Goal: Transaction & Acquisition: Book appointment/travel/reservation

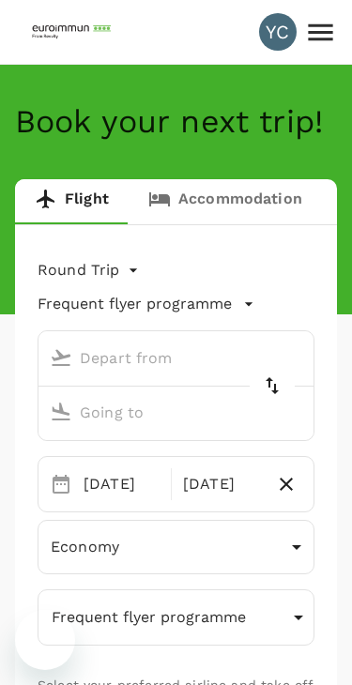
type input "Singapore Changi (SIN)"
type input "Suvarnabhumi Intl (BKK)"
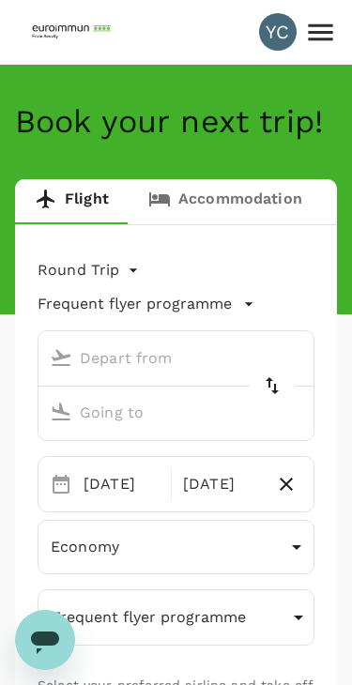
type input "Singapore Changi (SIN)"
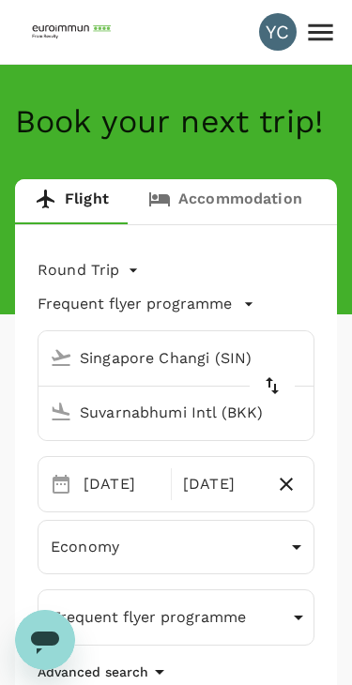
click at [245, 411] on input "Suvarnabhumi Intl (BKK)" at bounding box center [158, 412] width 232 height 29
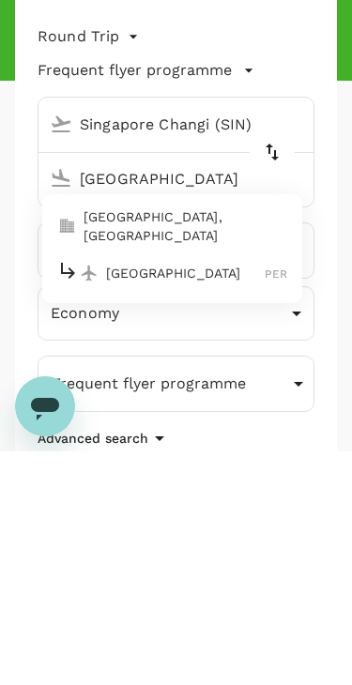
click at [95, 497] on img at bounding box center [89, 506] width 19 height 19
type input "[GEOGRAPHIC_DATA] ([GEOGRAPHIC_DATA])"
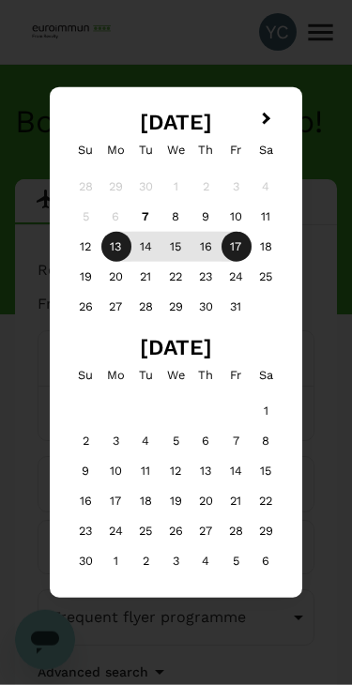
click at [266, 116] on span "Next Month" at bounding box center [266, 120] width 0 height 22
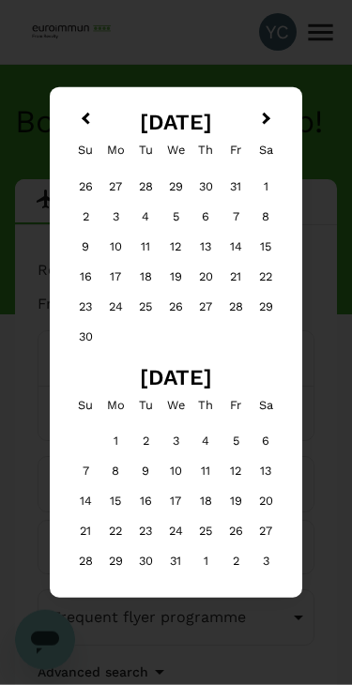
click at [266, 112] on span "Next Month" at bounding box center [266, 120] width 0 height 22
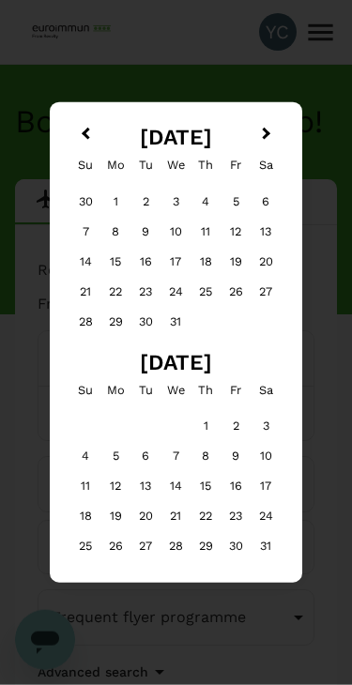
click at [269, 124] on button "Next Month" at bounding box center [268, 135] width 30 height 30
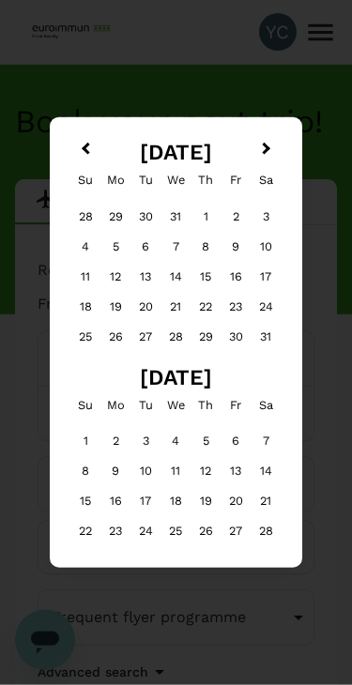
click at [257, 143] on button "Next Month" at bounding box center [268, 150] width 30 height 30
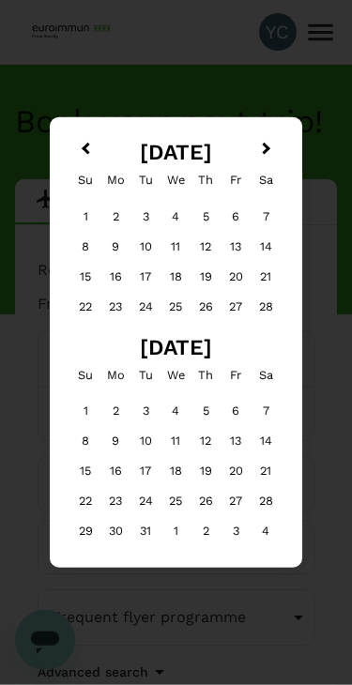
click at [254, 148] on button "Next Month" at bounding box center [268, 150] width 30 height 30
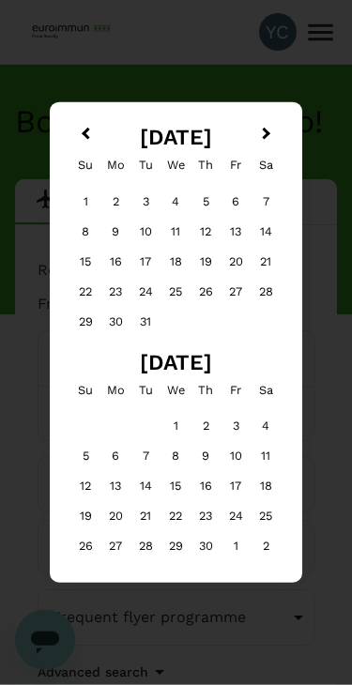
click at [259, 147] on button "Next Month" at bounding box center [268, 135] width 30 height 30
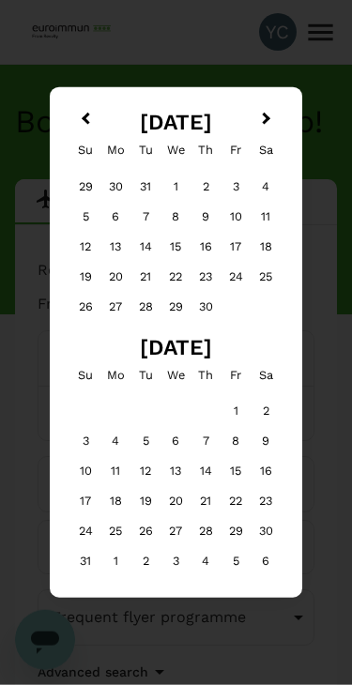
click at [185, 443] on div "6" at bounding box center [176, 441] width 30 height 30
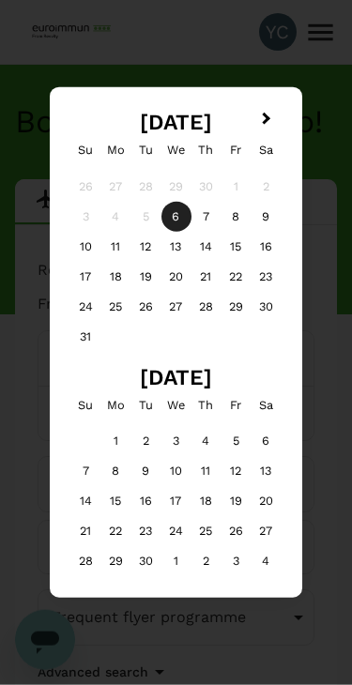
click at [180, 245] on div "13" at bounding box center [176, 247] width 30 height 30
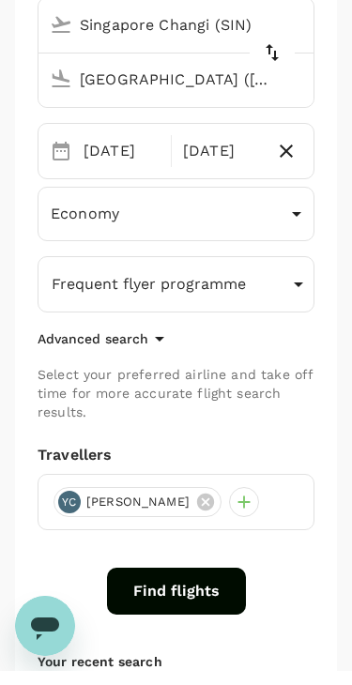
scroll to position [321, 0]
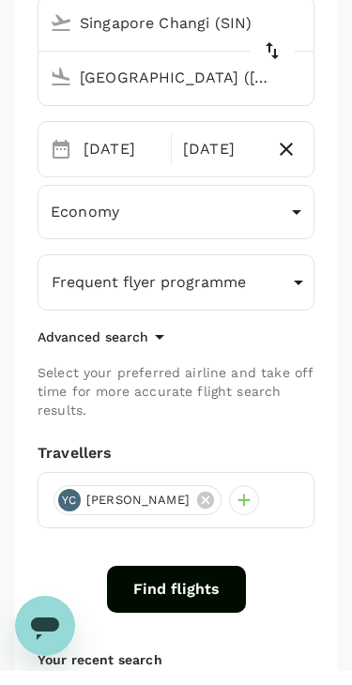
click at [211, 595] on button "Find flights" at bounding box center [176, 603] width 139 height 47
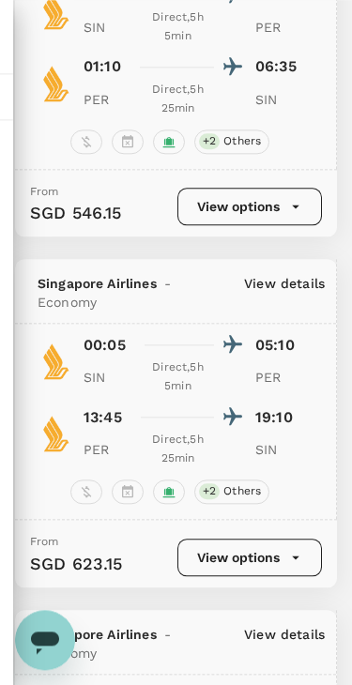
scroll to position [2384, 0]
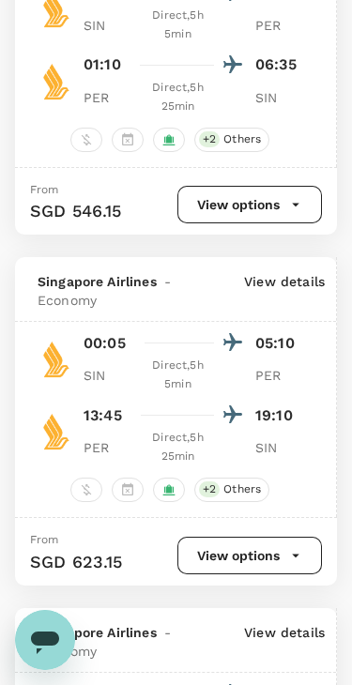
click at [26, 413] on div at bounding box center [49, 434] width 46 height 42
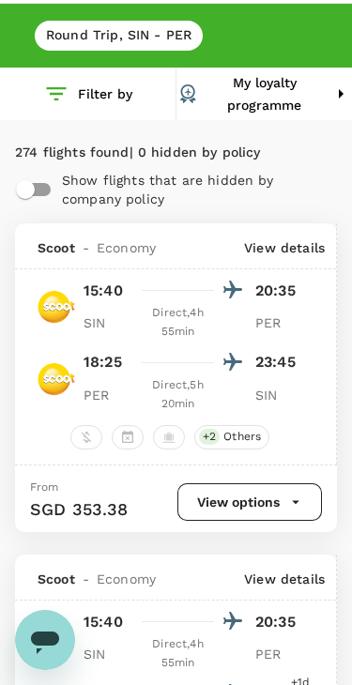
scroll to position [0, 0]
